Goal: Navigation & Orientation: Find specific page/section

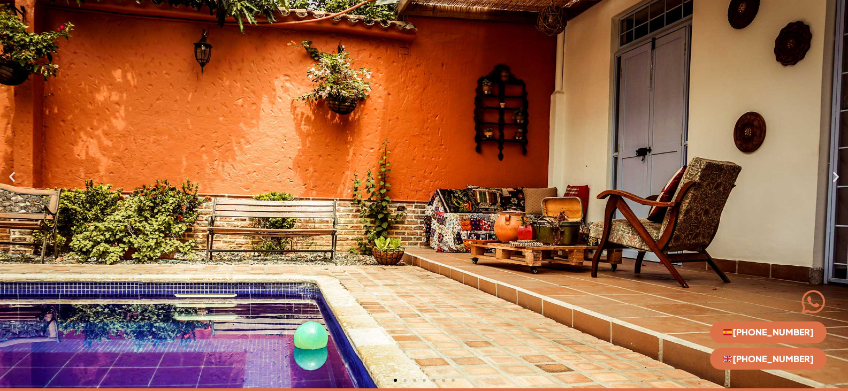
scroll to position [107, 0]
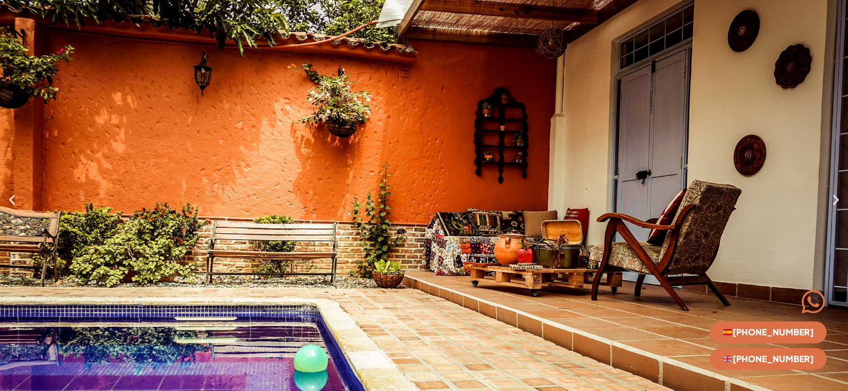
click at [835, 207] on div "1 / 7" at bounding box center [424, 199] width 848 height 424
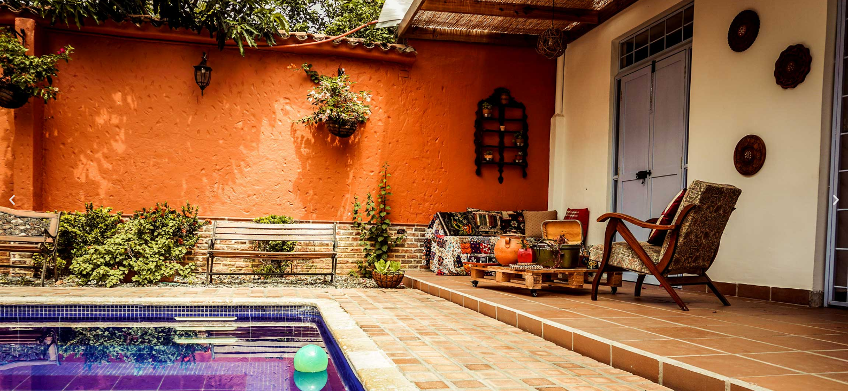
click at [835, 207] on div "1 / 7" at bounding box center [424, 199] width 848 height 424
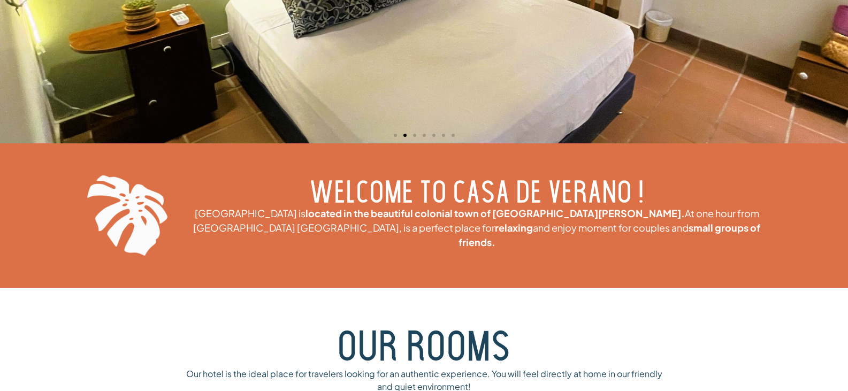
scroll to position [0, 0]
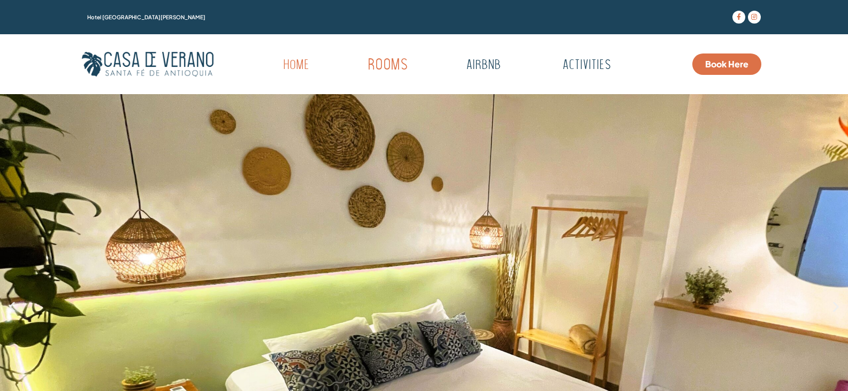
click at [402, 62] on link "Rooms" at bounding box center [387, 65] width 105 height 29
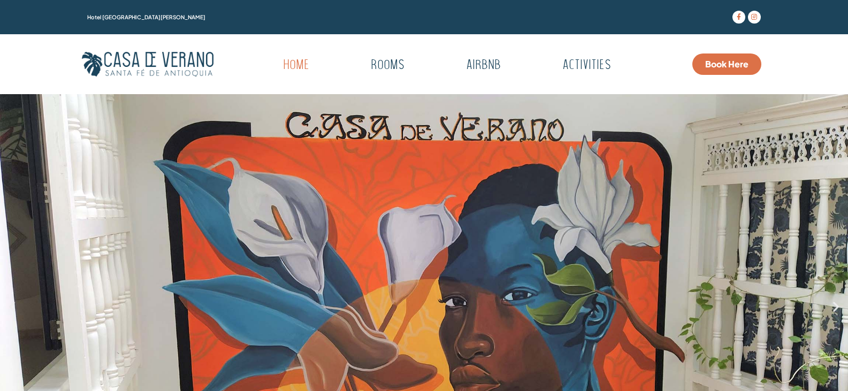
click at [835, 211] on div "3 / 7" at bounding box center [424, 306] width 848 height 424
click at [835, 207] on div "3 / 7" at bounding box center [424, 306] width 848 height 424
click at [834, 300] on icon "Next slide" at bounding box center [835, 306] width 13 height 13
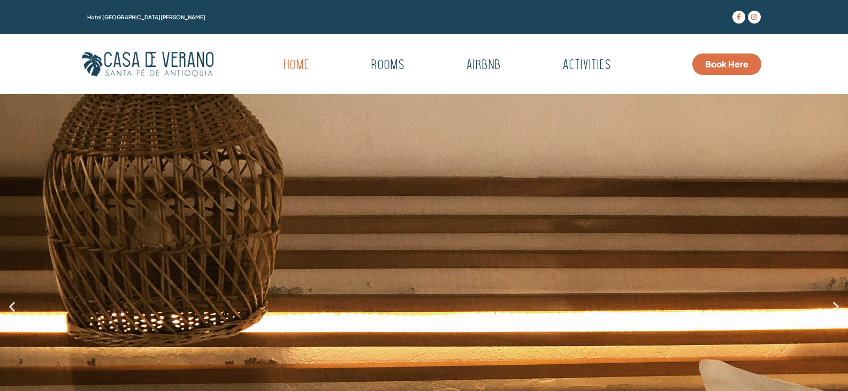
click at [834, 300] on icon "Next slide" at bounding box center [835, 306] width 13 height 13
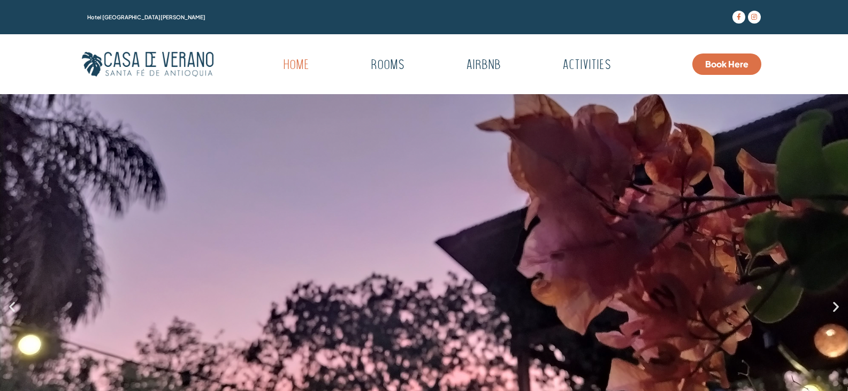
click at [833, 300] on icon "Next slide" at bounding box center [835, 306] width 13 height 13
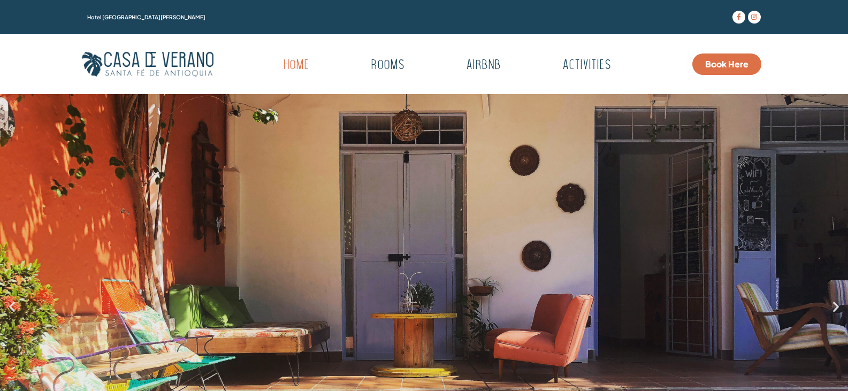
click at [833, 300] on icon "Next slide" at bounding box center [835, 306] width 13 height 13
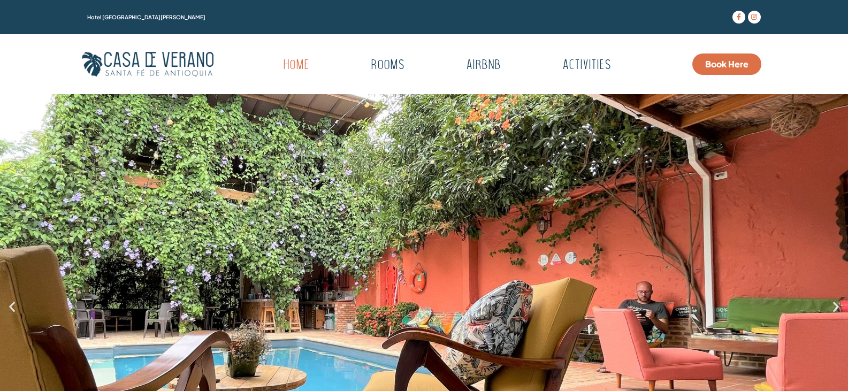
click at [833, 300] on icon "Next slide" at bounding box center [835, 306] width 13 height 13
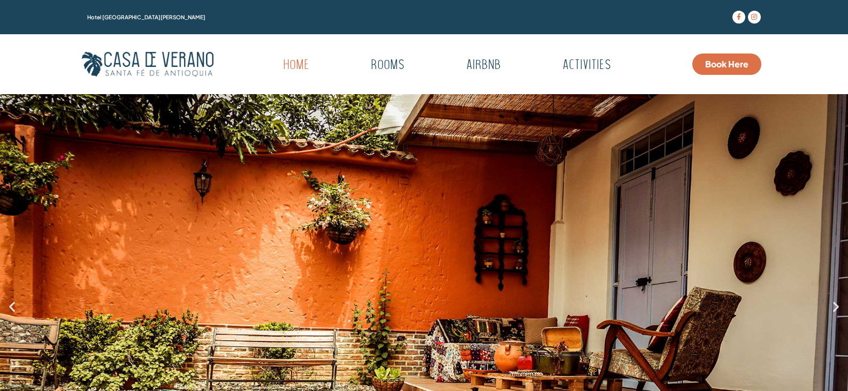
click at [833, 300] on icon "Next slide" at bounding box center [835, 306] width 13 height 13
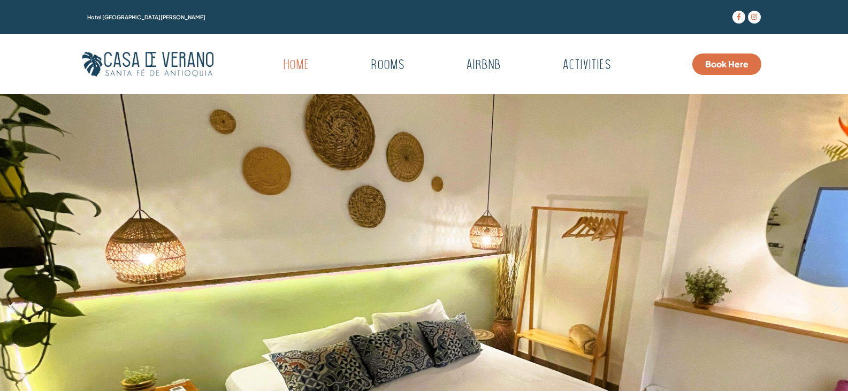
click at [833, 300] on icon "Next slide" at bounding box center [835, 306] width 13 height 13
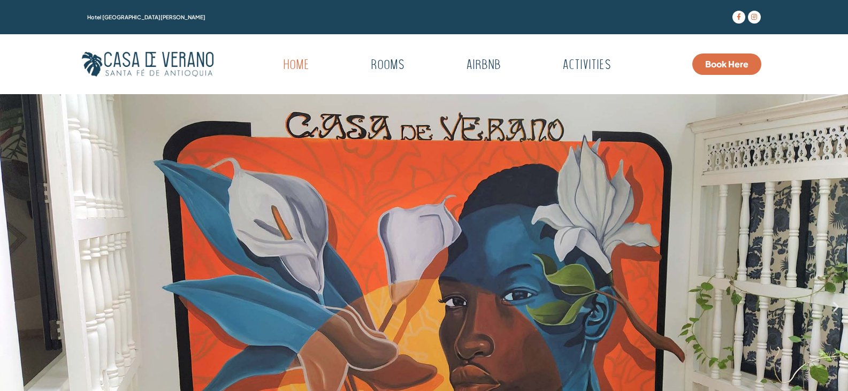
click at [833, 300] on icon "Next slide" at bounding box center [835, 306] width 13 height 13
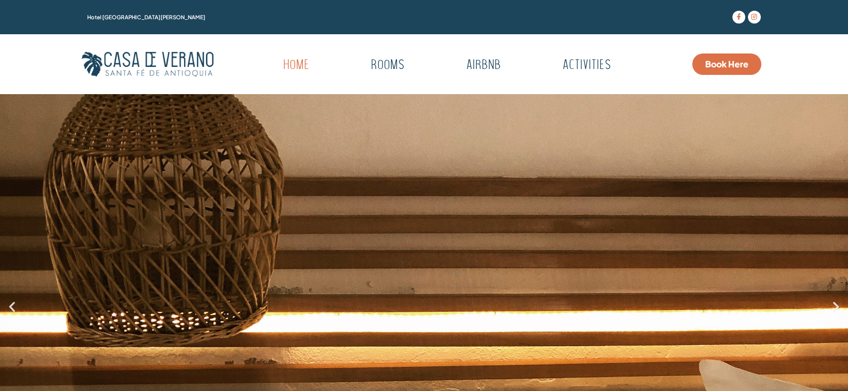
click at [833, 300] on icon "Next slide" at bounding box center [835, 306] width 13 height 13
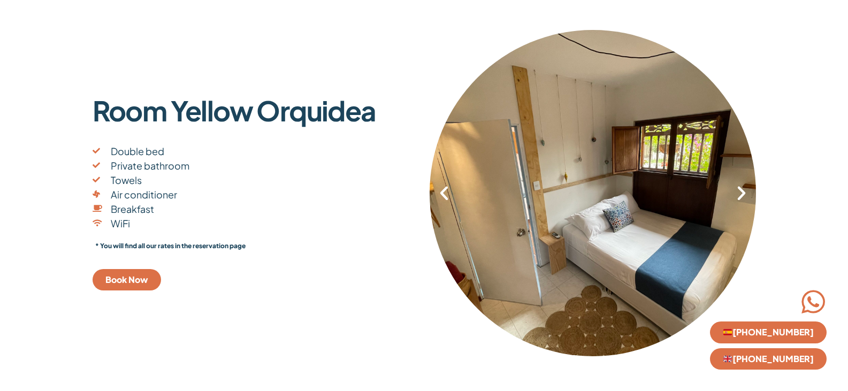
scroll to position [214, 0]
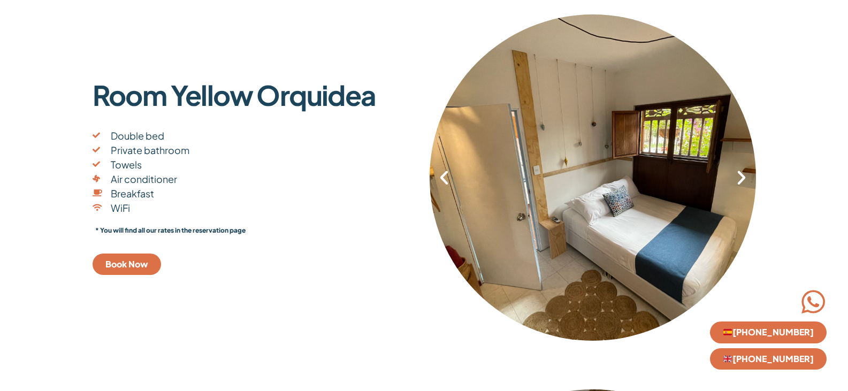
click at [740, 175] on icon "Next slide" at bounding box center [741, 177] width 18 height 18
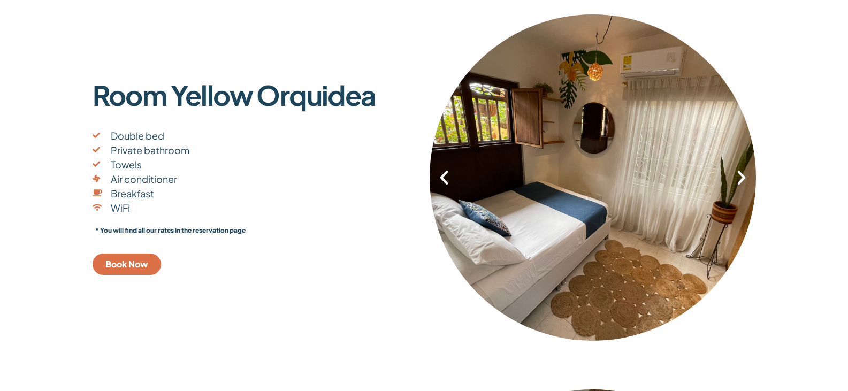
click at [740, 175] on icon "Next slide" at bounding box center [741, 177] width 18 height 18
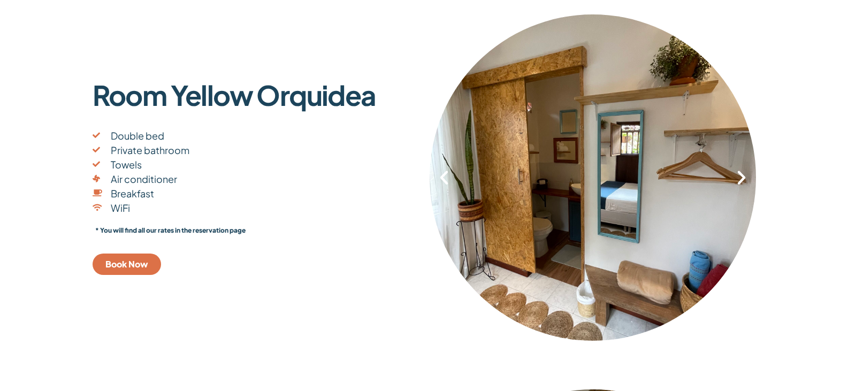
click at [740, 175] on icon "Next slide" at bounding box center [741, 177] width 18 height 18
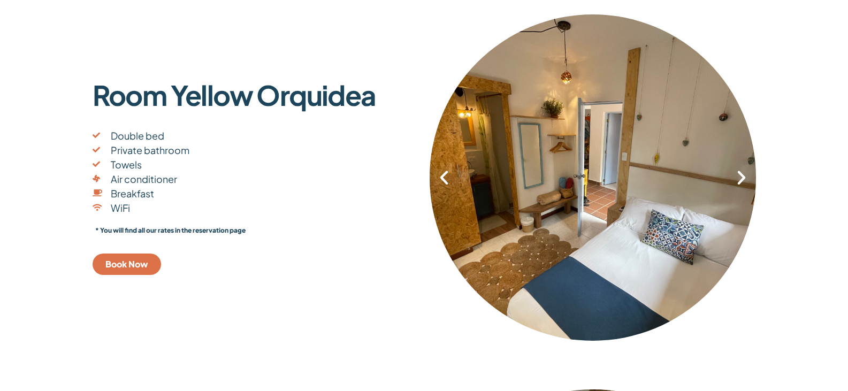
click at [740, 175] on icon "Next slide" at bounding box center [741, 177] width 18 height 18
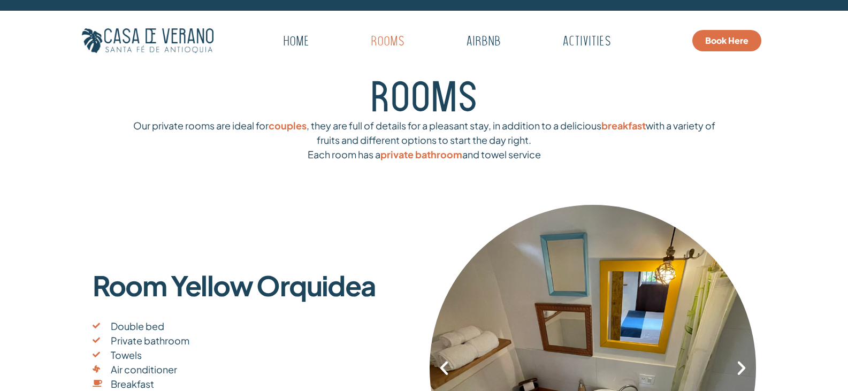
scroll to position [0, 0]
